Goal: Task Accomplishment & Management: Manage account settings

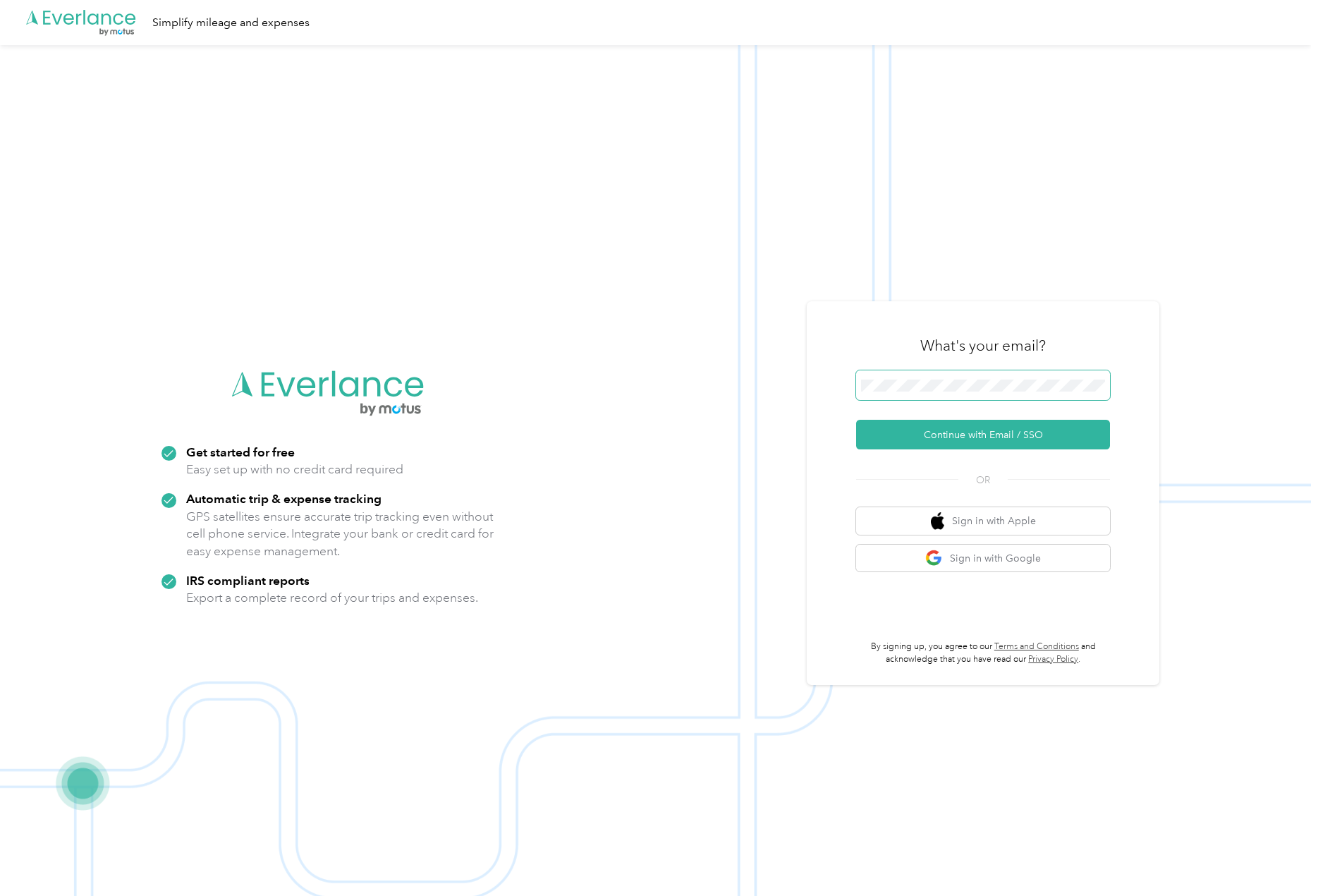
click at [976, 377] on span at bounding box center [983, 385] width 254 height 29
click at [1000, 425] on button "Continue with Email / SSO" at bounding box center [983, 434] width 254 height 29
click at [1019, 422] on button "Continue with Email / SSO" at bounding box center [983, 434] width 254 height 29
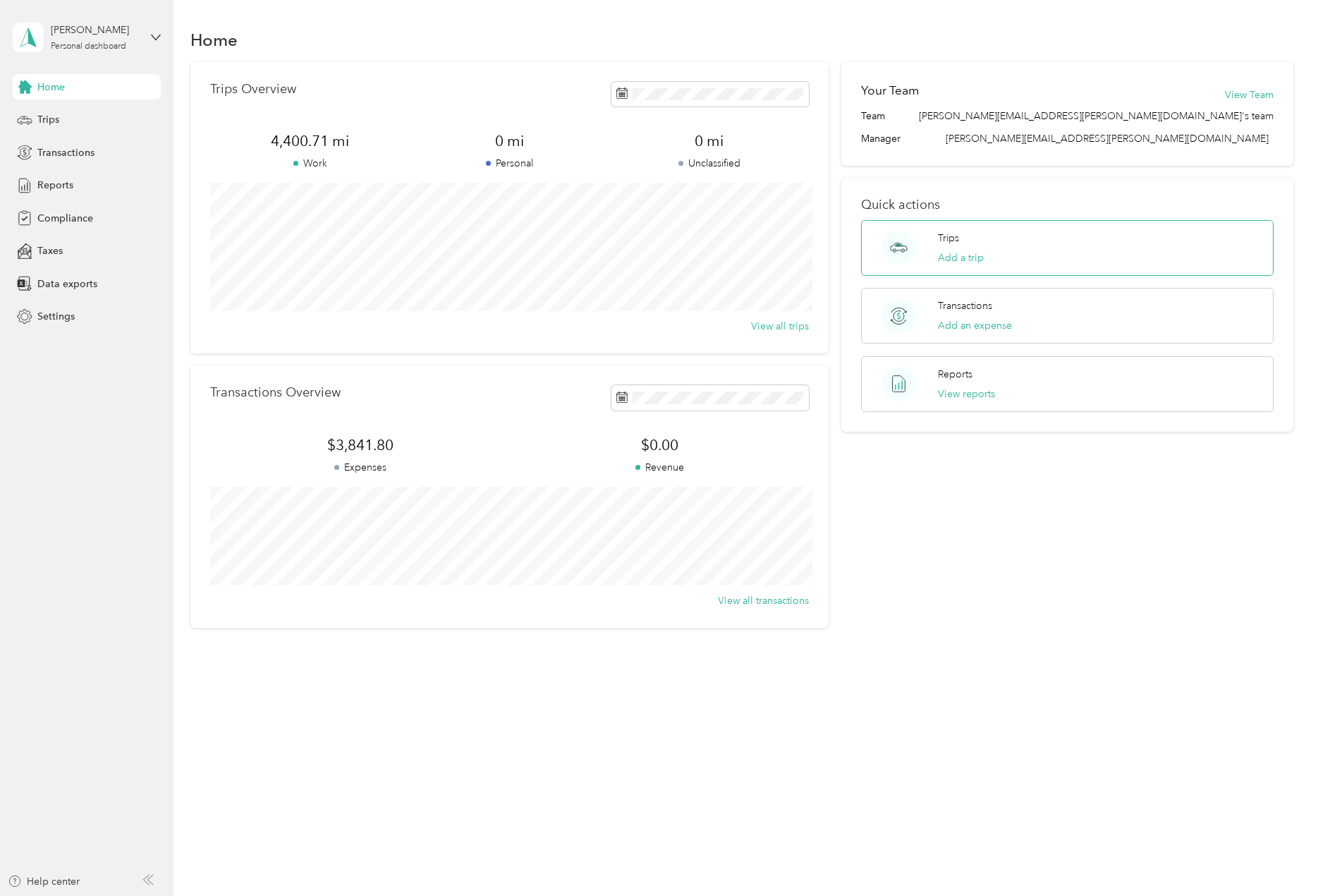
click at [1016, 256] on div "Trips Add a trip" at bounding box center [1067, 248] width 413 height 56
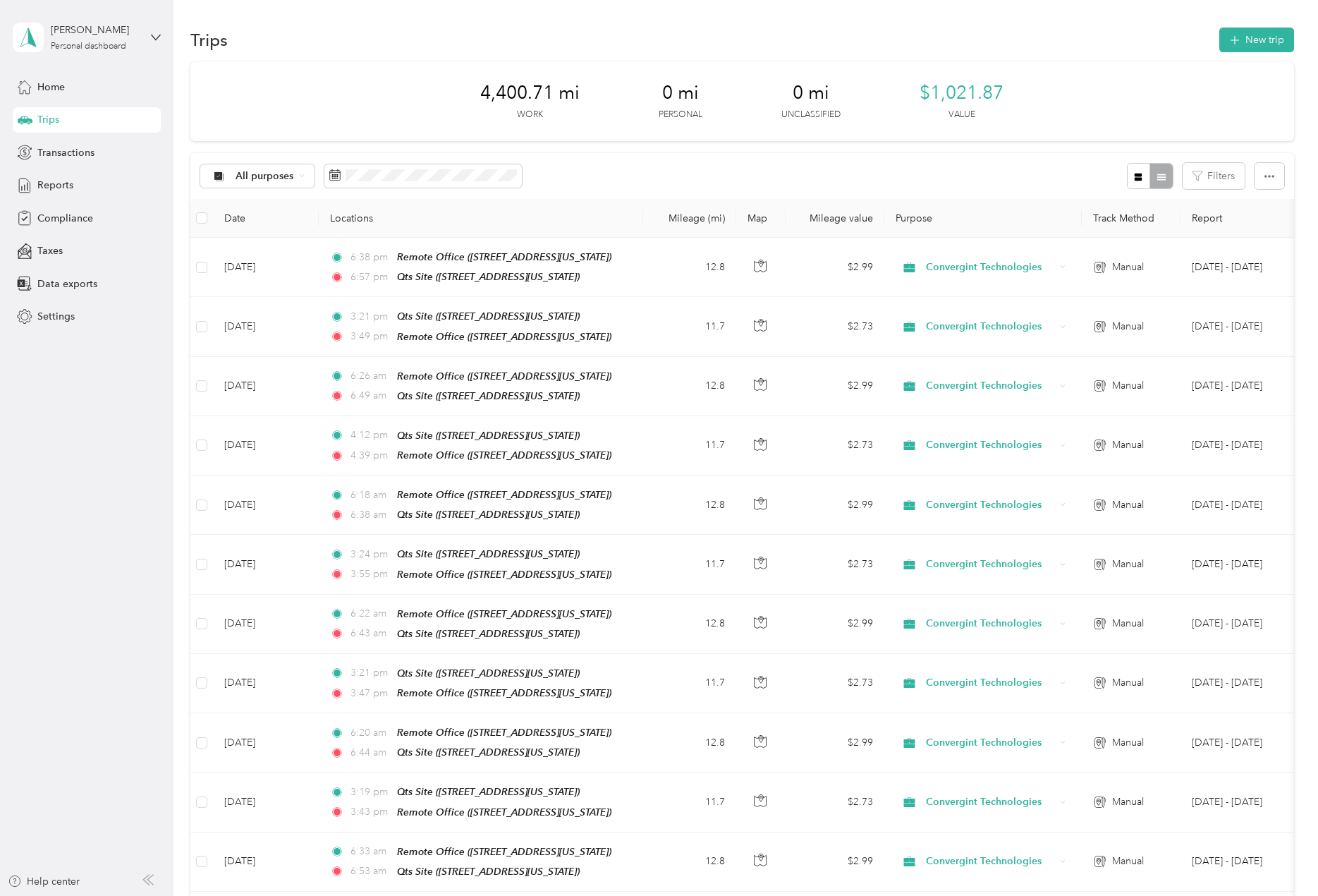
click at [1247, 37] on button "New trip" at bounding box center [1256, 40] width 75 height 24
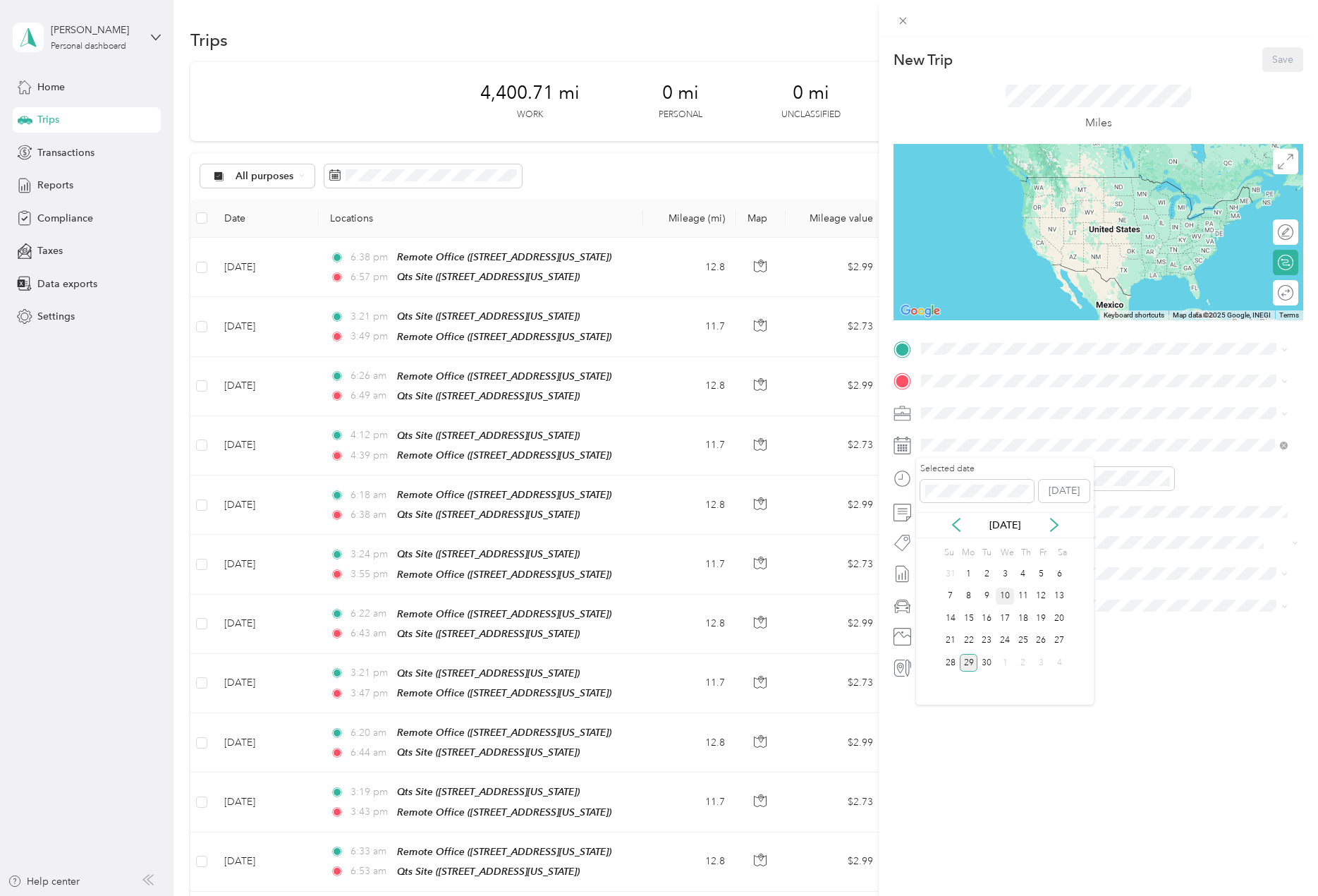
click at [1009, 597] on div "10" at bounding box center [1005, 597] width 19 height 18
click at [962, 355] on span at bounding box center [1109, 349] width 387 height 23
click at [996, 442] on div "Qts Site 6000 Technology Boulevard, Sandston, Virginia, United States" at bounding box center [1105, 457] width 357 height 35
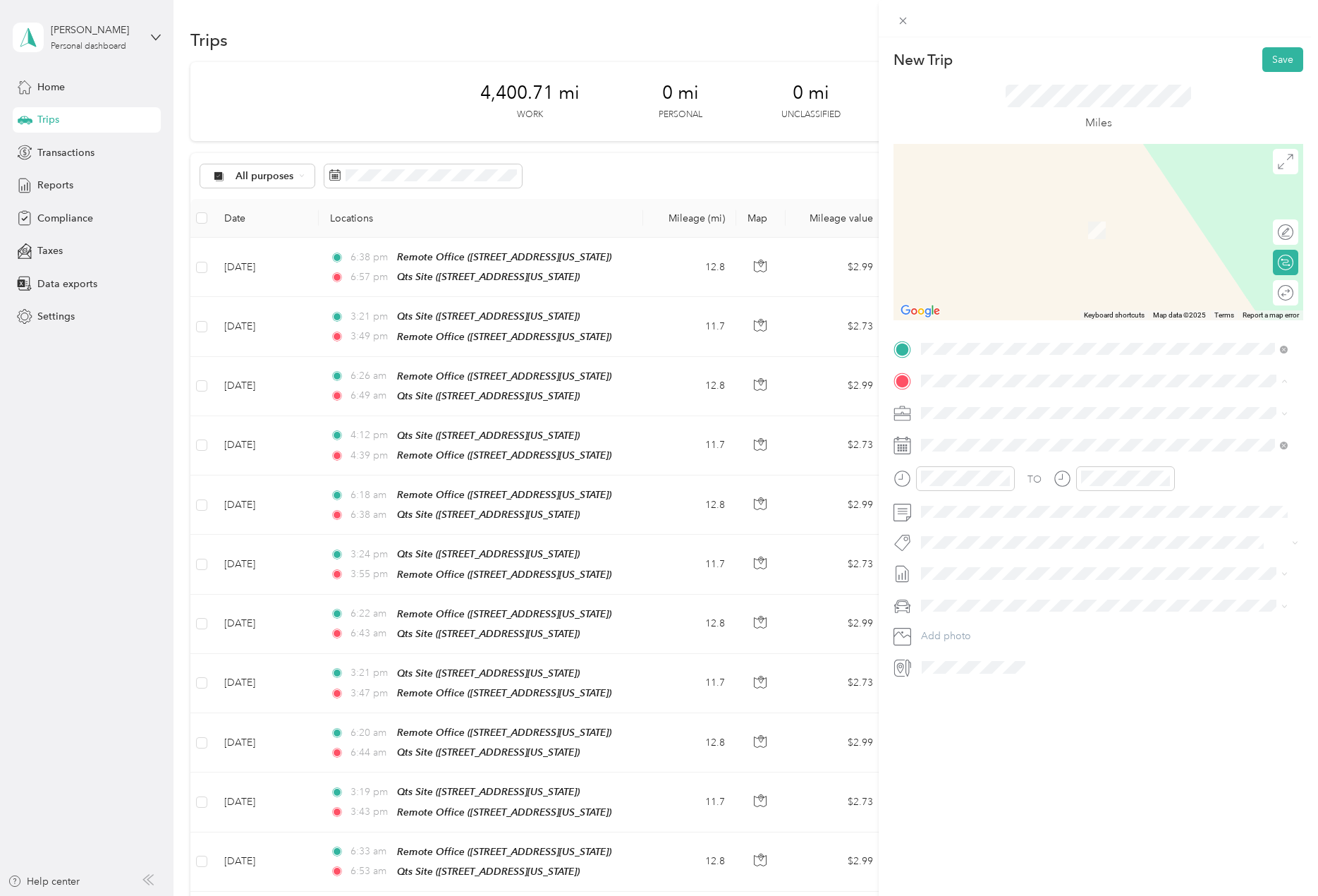
click at [1005, 443] on div "Remote Office 7635 Old Track Lane, Mechanicsville, Virginia, United States" at bounding box center [1019, 445] width 141 height 29
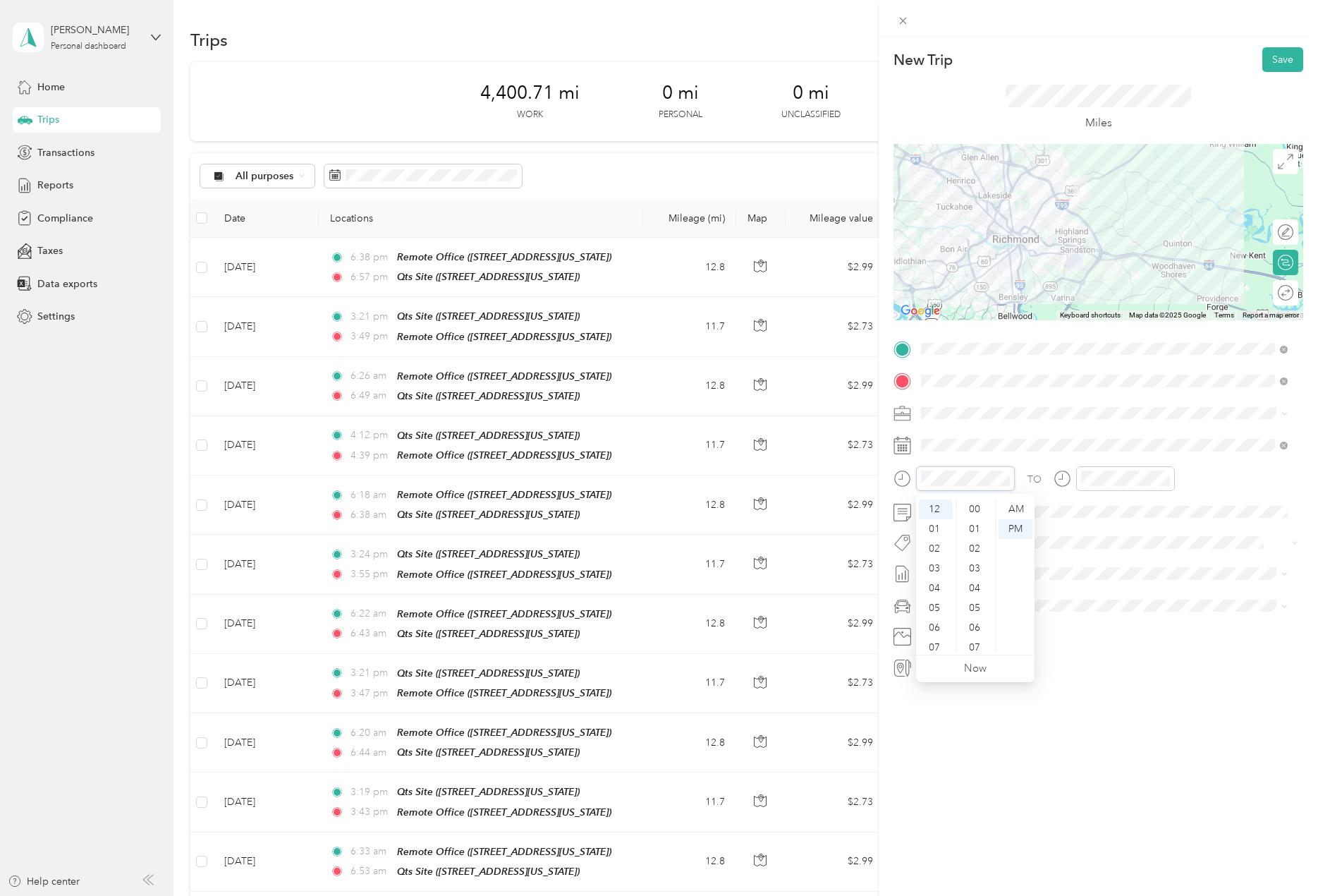
scroll to position [1032, 0]
click at [939, 584] on div "04" at bounding box center [936, 588] width 34 height 19
drag, startPoint x: 967, startPoint y: 554, endPoint x: 970, endPoint y: 562, distance: 8.5
click at [967, 555] on div "05" at bounding box center [976, 562] width 34 height 19
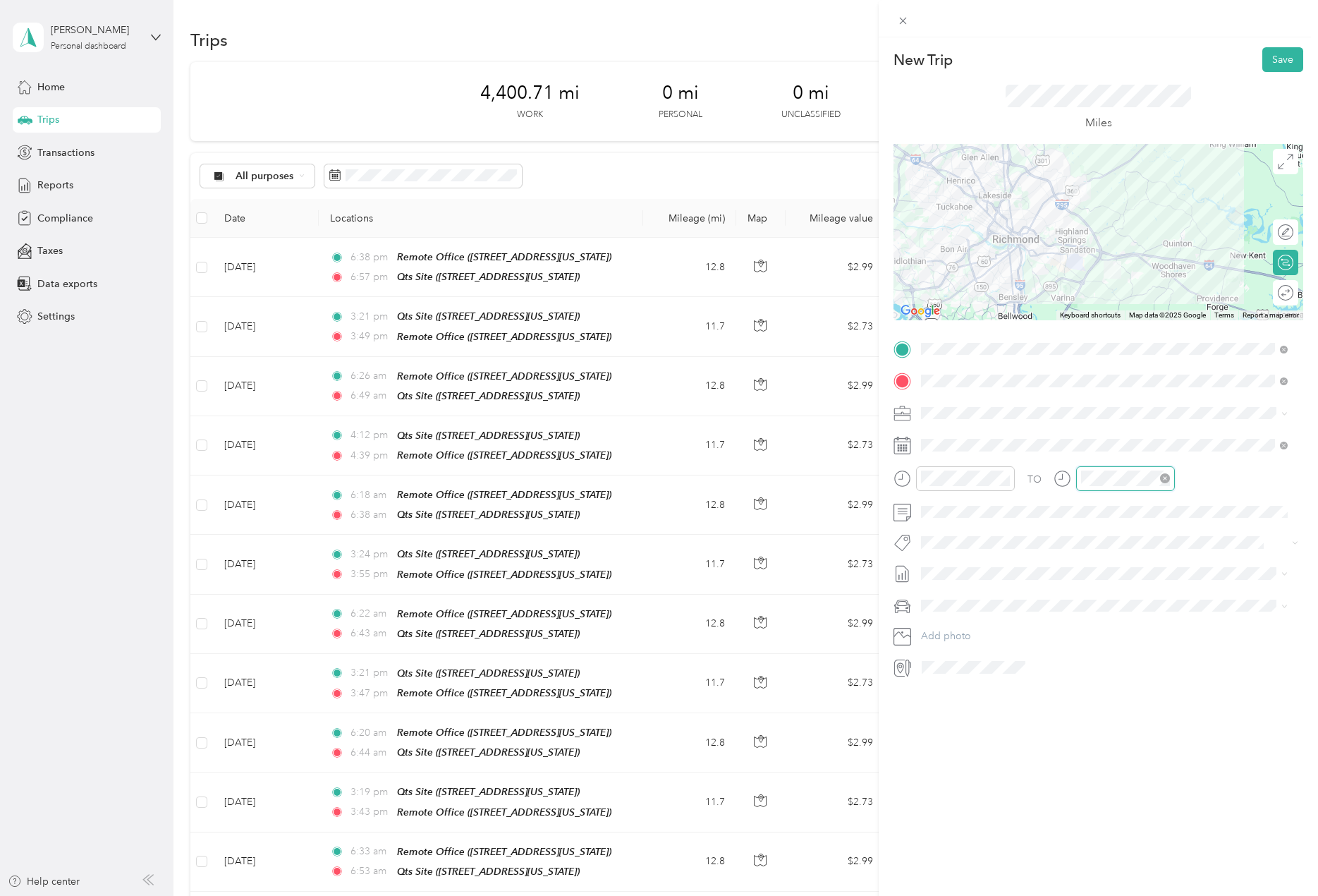
scroll to position [1032, 0]
click at [1096, 591] on div "04" at bounding box center [1096, 588] width 34 height 19
click at [1144, 566] on div "37" at bounding box center [1135, 560] width 34 height 19
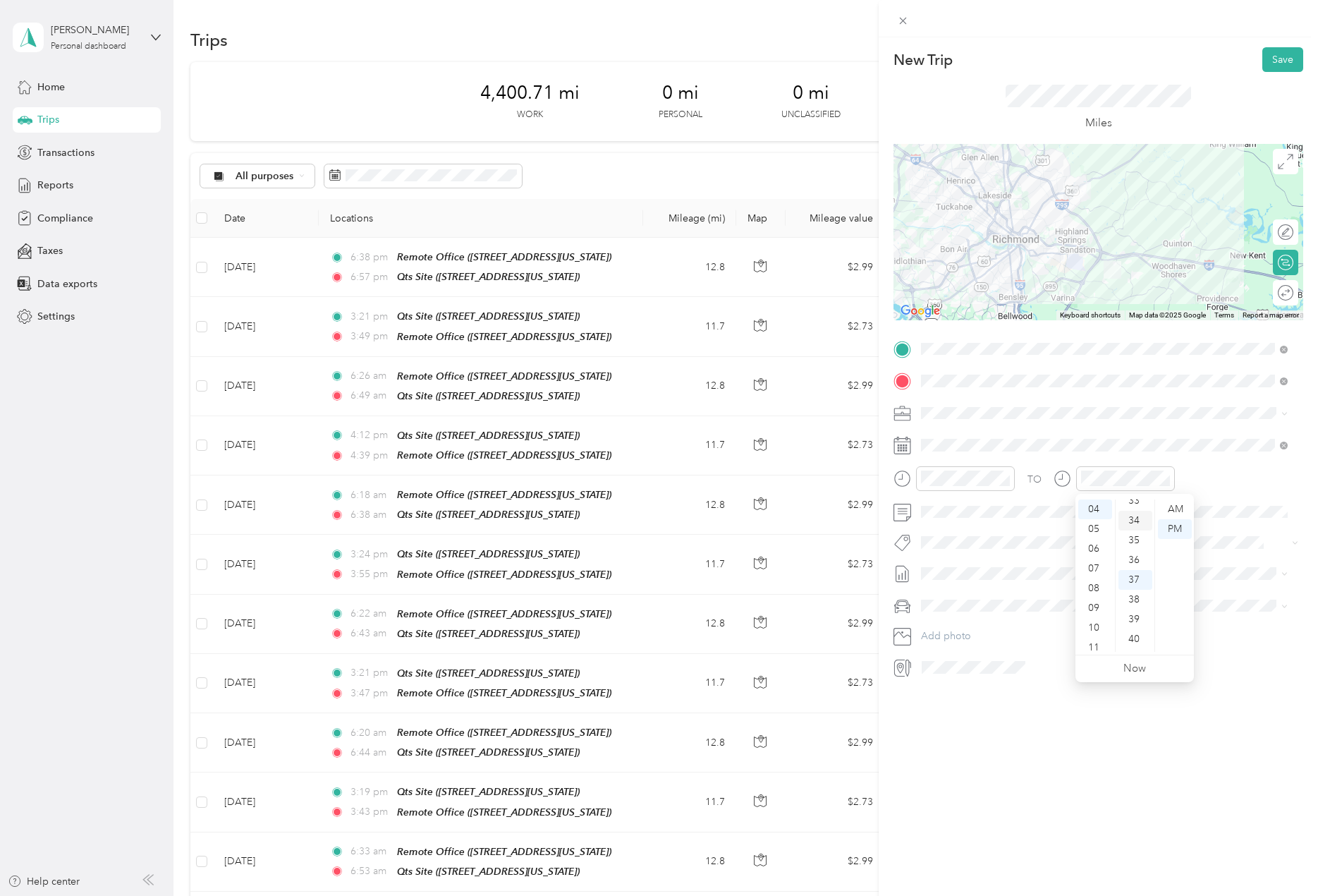
click at [1135, 519] on div "34" at bounding box center [1135, 520] width 34 height 19
click at [989, 648] on div "Truck" at bounding box center [1105, 655] width 357 height 15
click at [1262, 57] on button "Save" at bounding box center [1282, 59] width 41 height 24
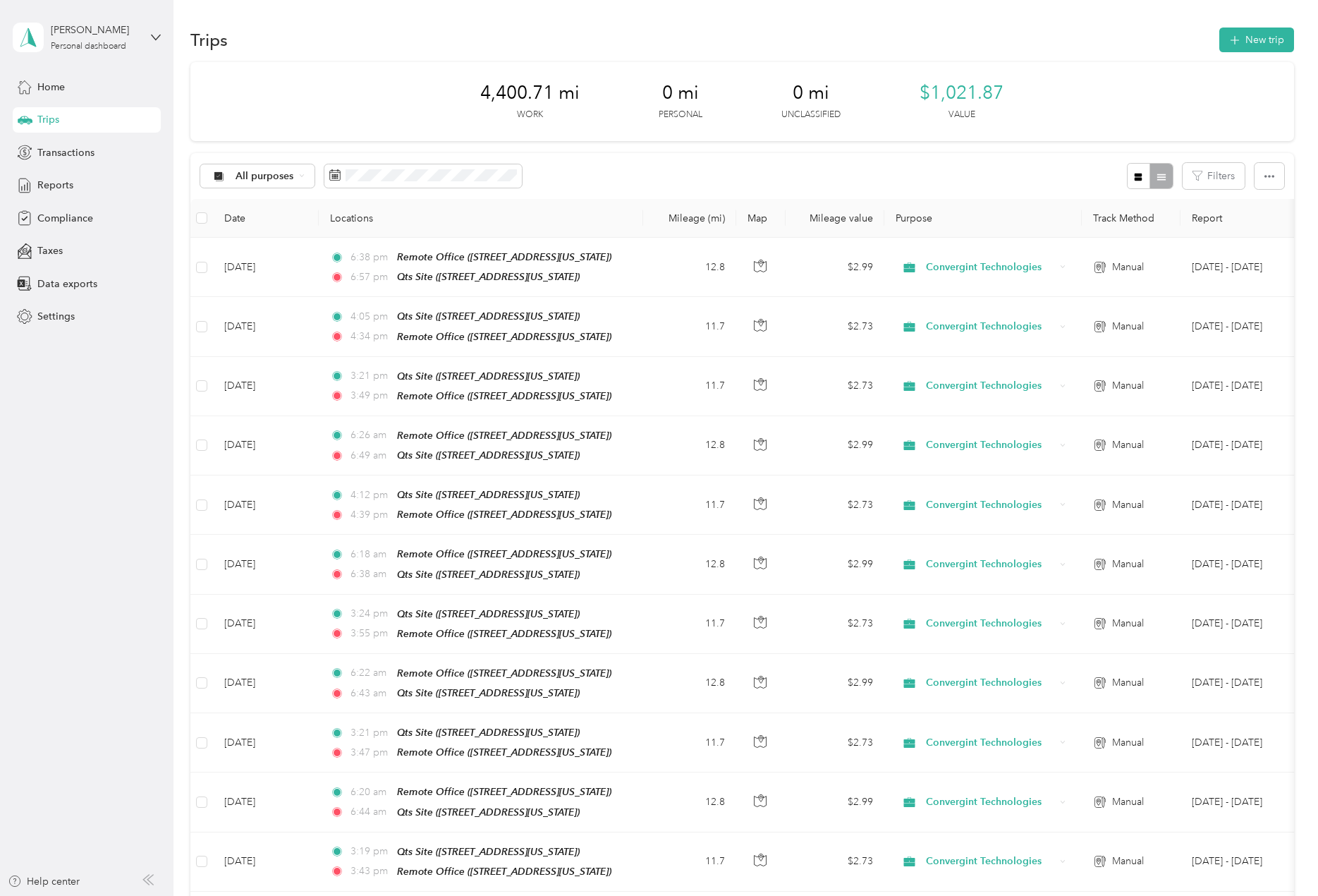
click at [1261, 53] on div "Trips New trip" at bounding box center [742, 39] width 1103 height 29
click at [1260, 43] on button "New trip" at bounding box center [1256, 40] width 75 height 24
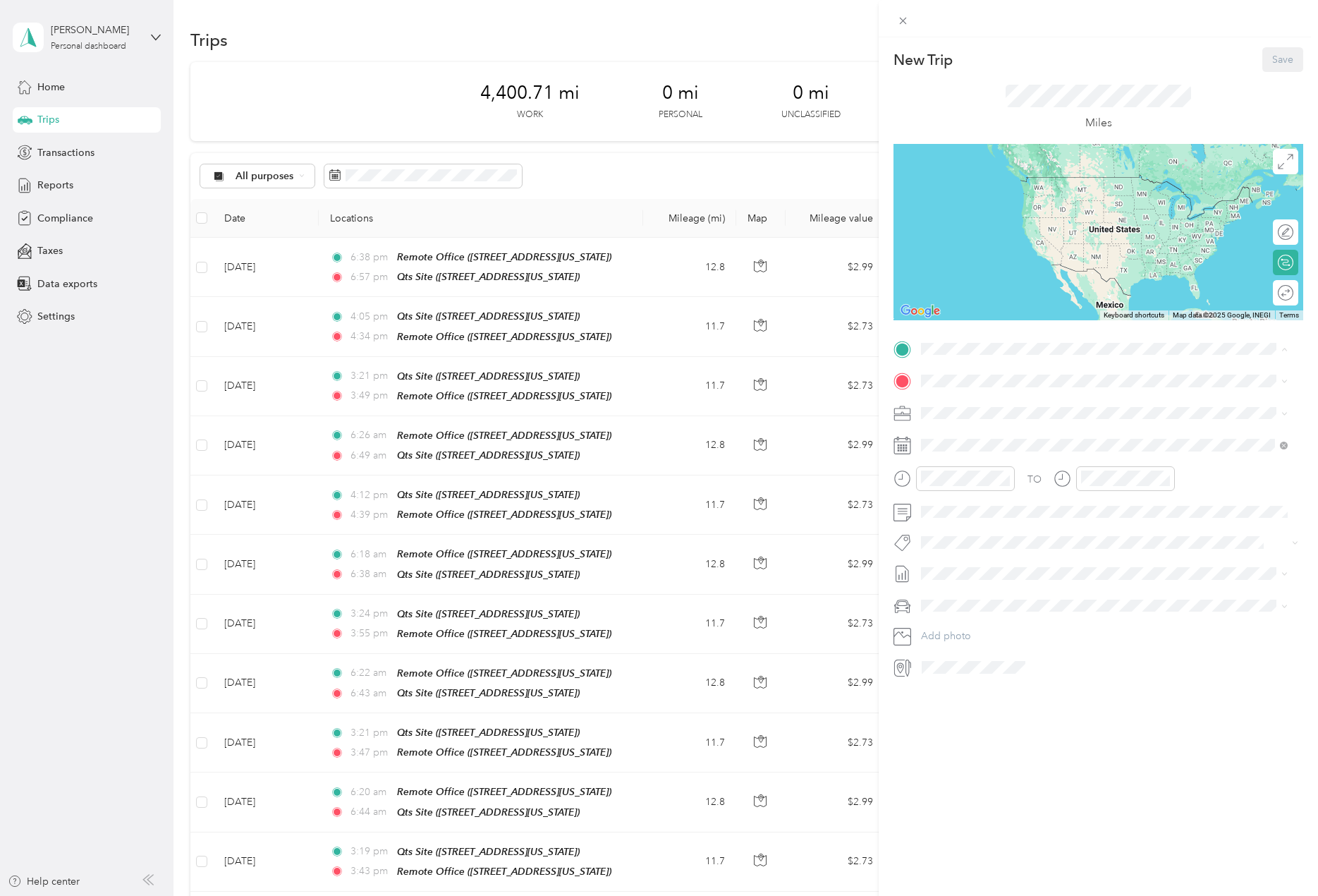
click at [996, 423] on span "7635 Old Track Lane, Mechanicsville, Virginia, United States" at bounding box center [1019, 420] width 141 height 12
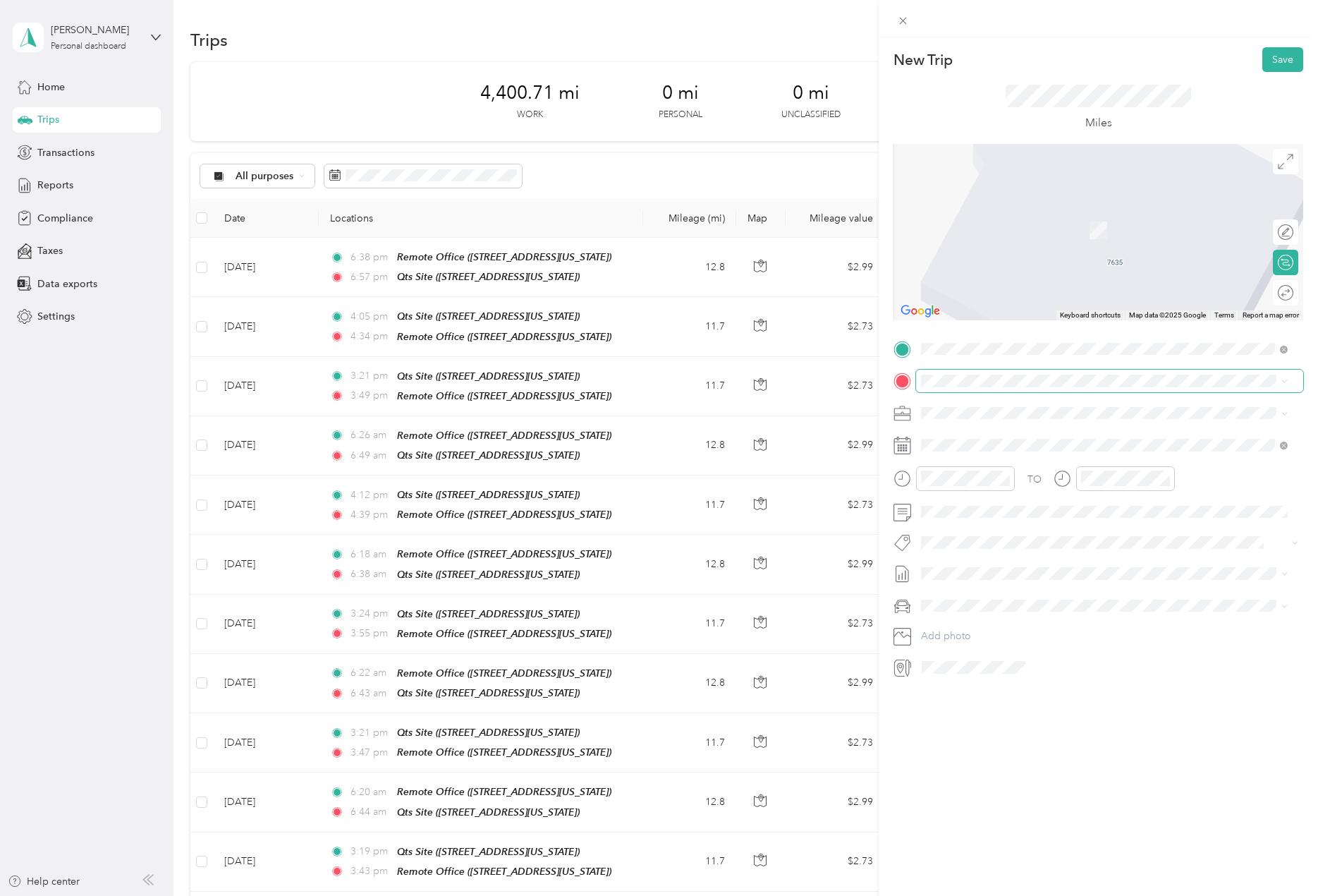
click at [984, 390] on span at bounding box center [1109, 381] width 387 height 23
click at [1004, 437] on strong "Remote Office" at bounding box center [981, 436] width 67 height 13
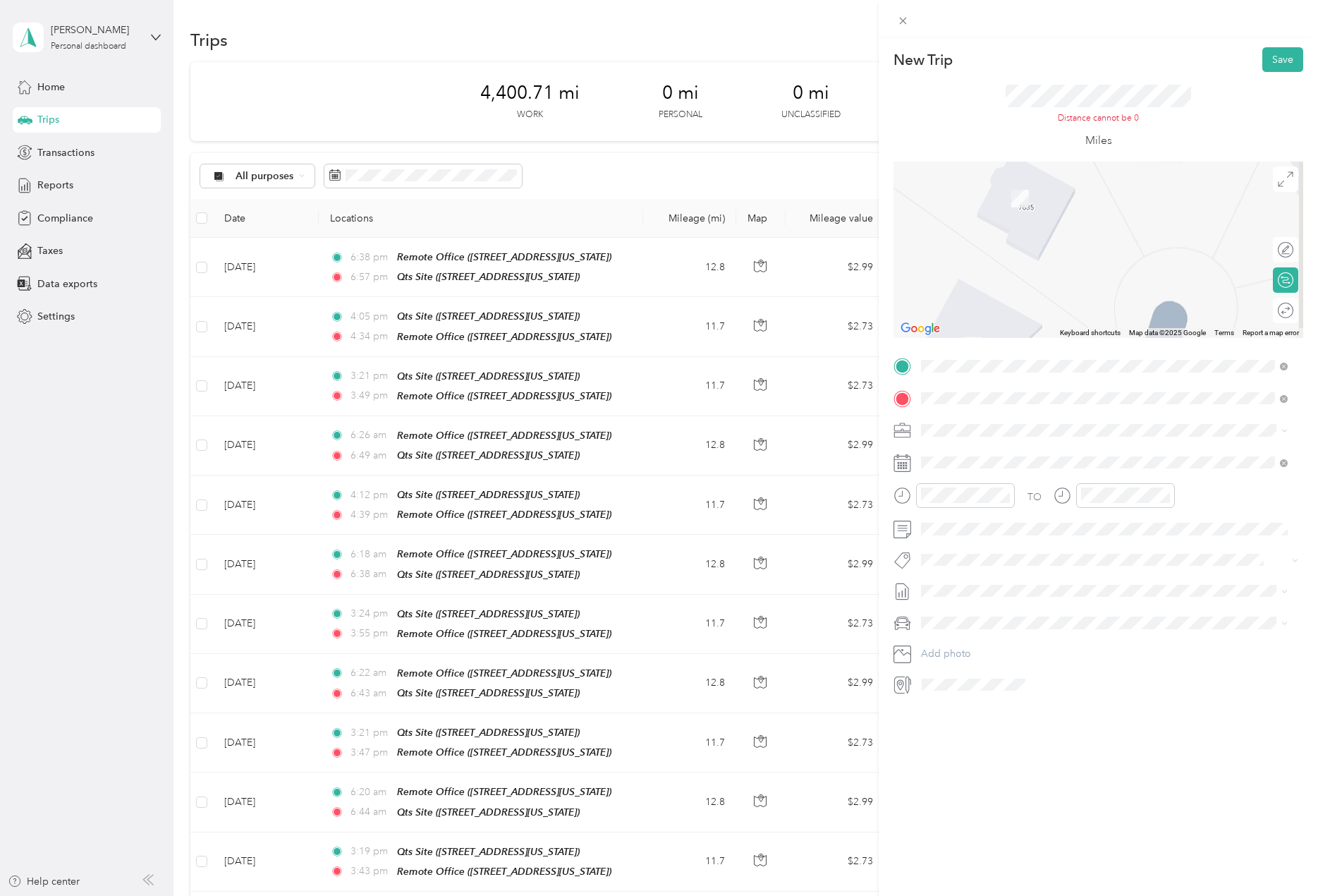
click at [1027, 497] on div "Qts Site" at bounding box center [1019, 499] width 141 height 13
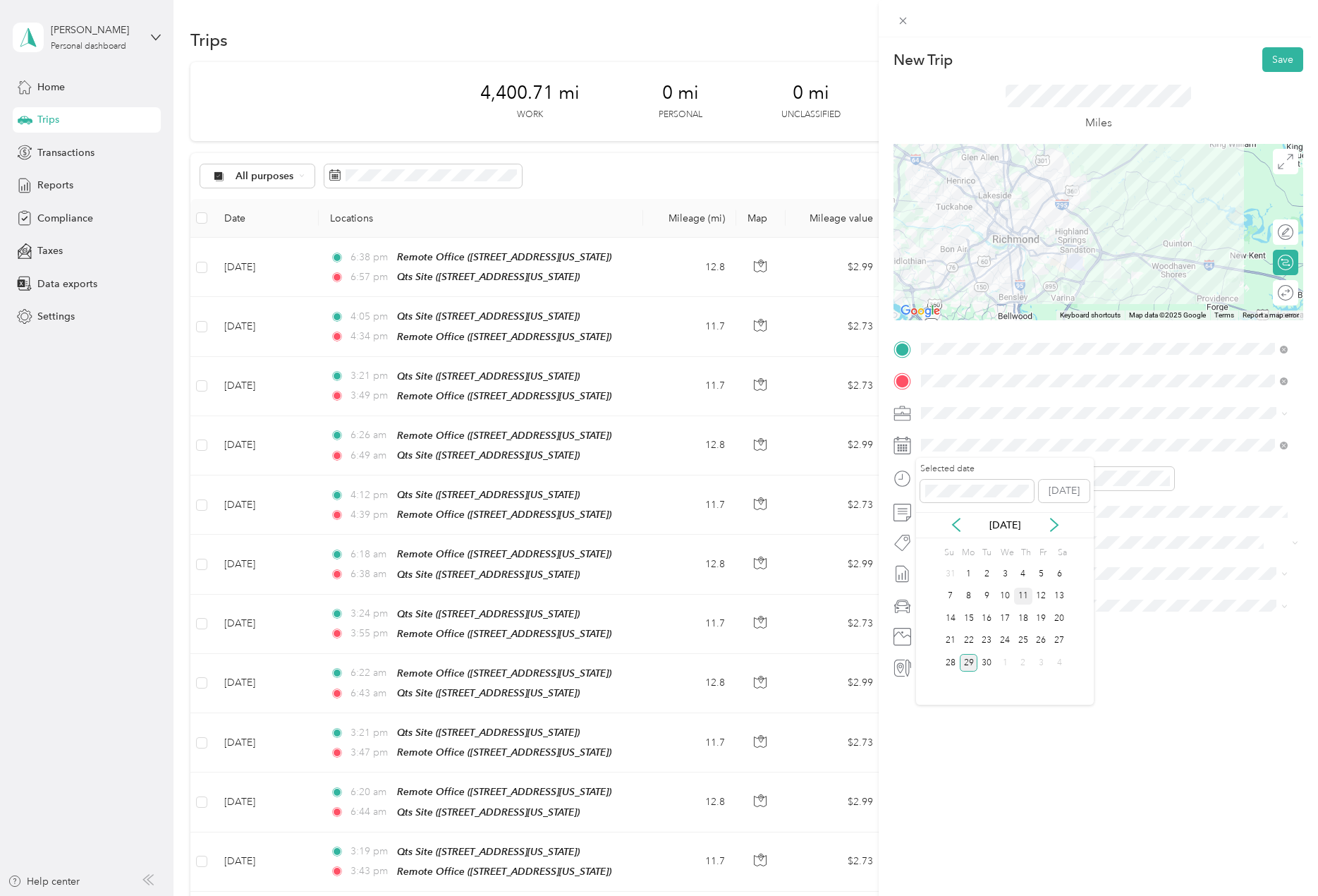
click at [1029, 595] on div "11" at bounding box center [1023, 597] width 19 height 18
